Goal: Check status: Check status

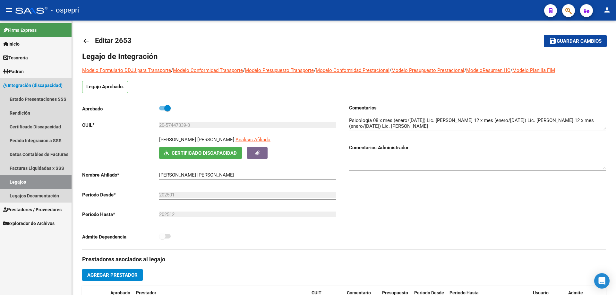
click at [20, 181] on link "Legajos" at bounding box center [36, 182] width 72 height 14
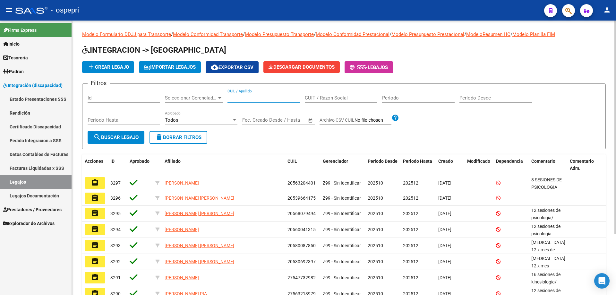
click at [246, 96] on input "CUIL / Apellido" at bounding box center [263, 98] width 72 height 6
paste input "53.072.128"
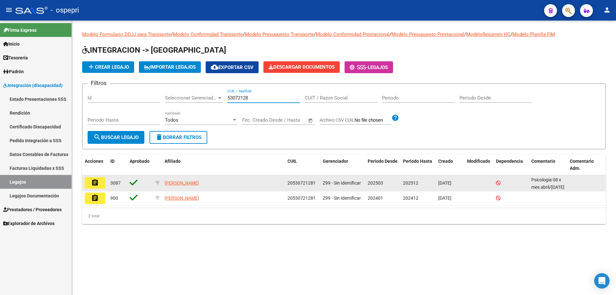
type input "53072128"
click at [101, 184] on button "assignment" at bounding box center [95, 183] width 21 height 12
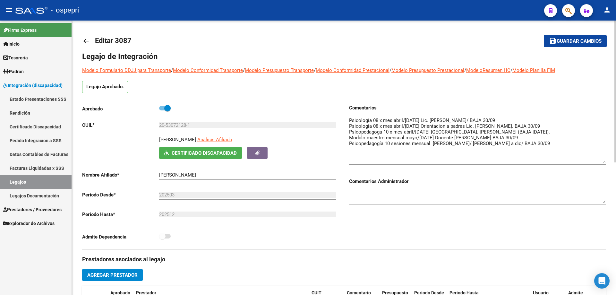
drag, startPoint x: 603, startPoint y: 125, endPoint x: 611, endPoint y: 159, distance: 34.7
click at [611, 159] on div "arrow_back Editar 3087 save Guardar cambios Legajo de Integración Modelo Formul…" at bounding box center [344, 286] width 544 height 531
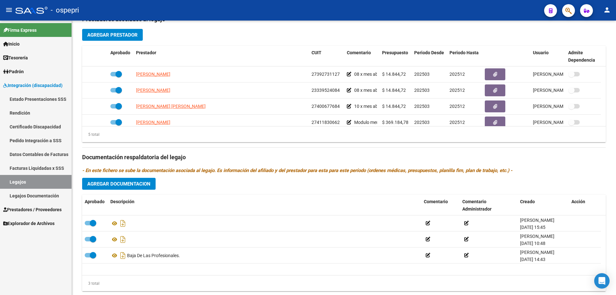
scroll to position [257, 0]
